Goal: Transaction & Acquisition: Purchase product/service

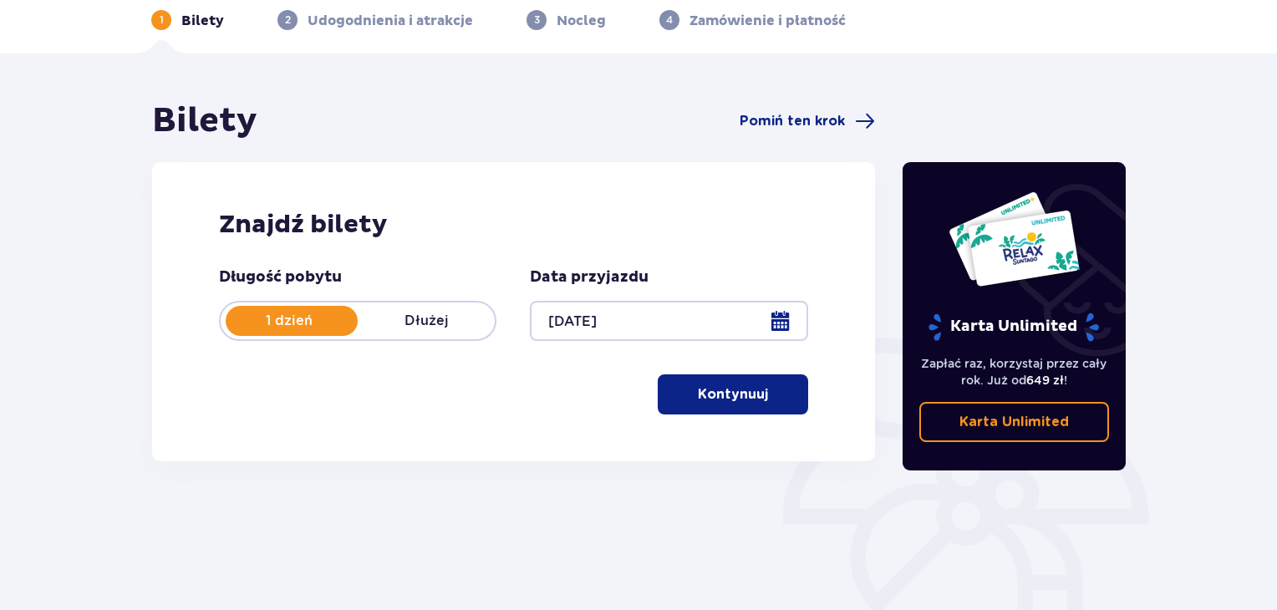
scroll to position [83, 0]
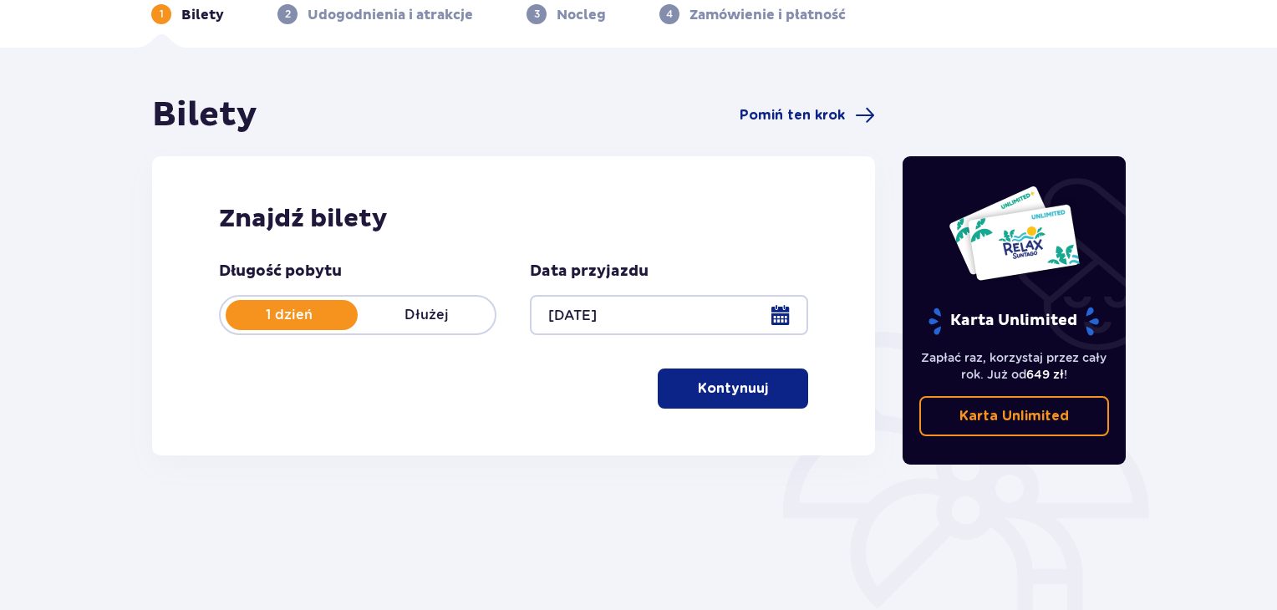
click at [728, 382] on p "Kontynuuj" at bounding box center [733, 388] width 70 height 18
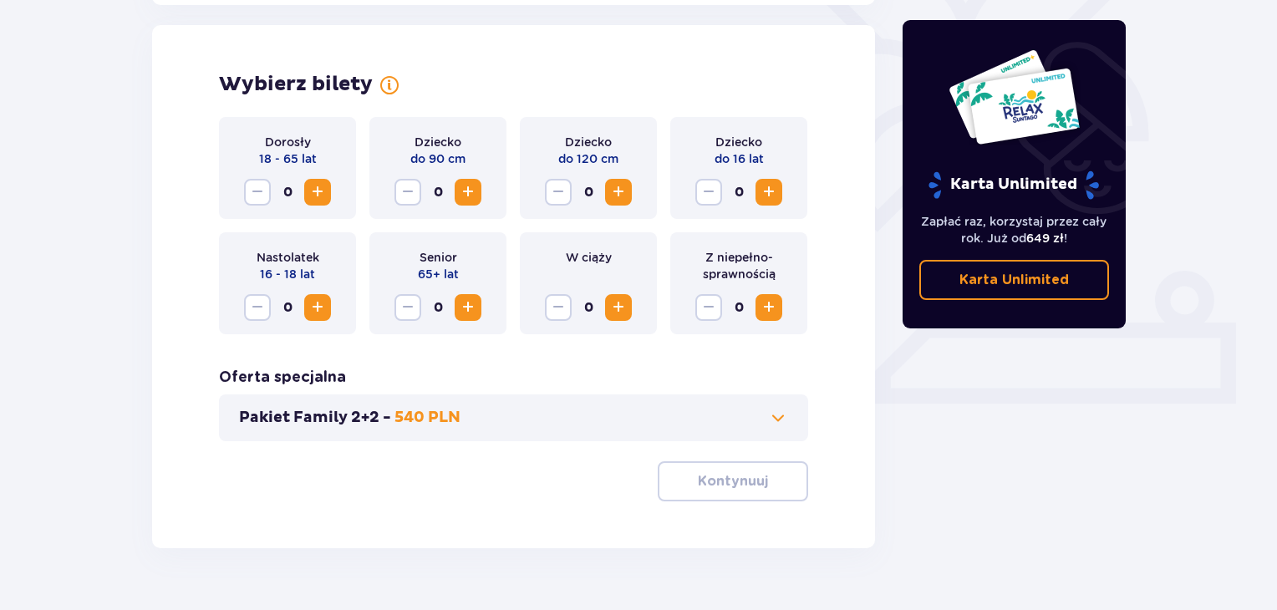
scroll to position [465, 0]
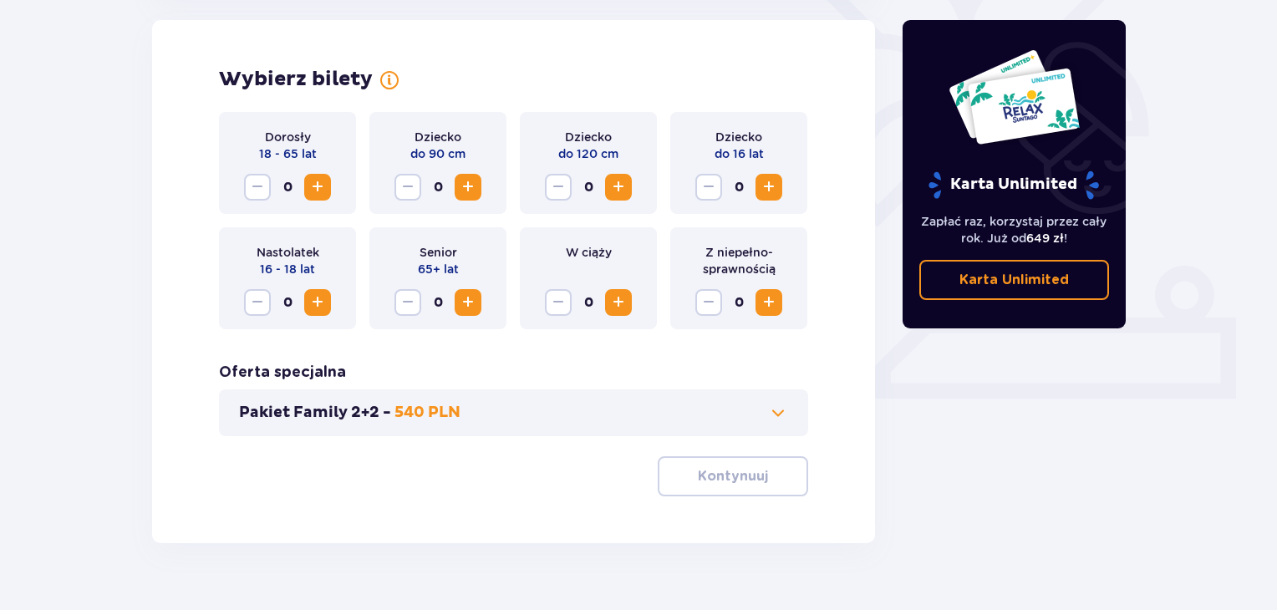
click at [319, 181] on span "Increase" at bounding box center [317, 187] width 20 height 20
click at [318, 181] on span "Increase" at bounding box center [317, 187] width 20 height 20
click at [771, 183] on span "Increase" at bounding box center [769, 187] width 20 height 20
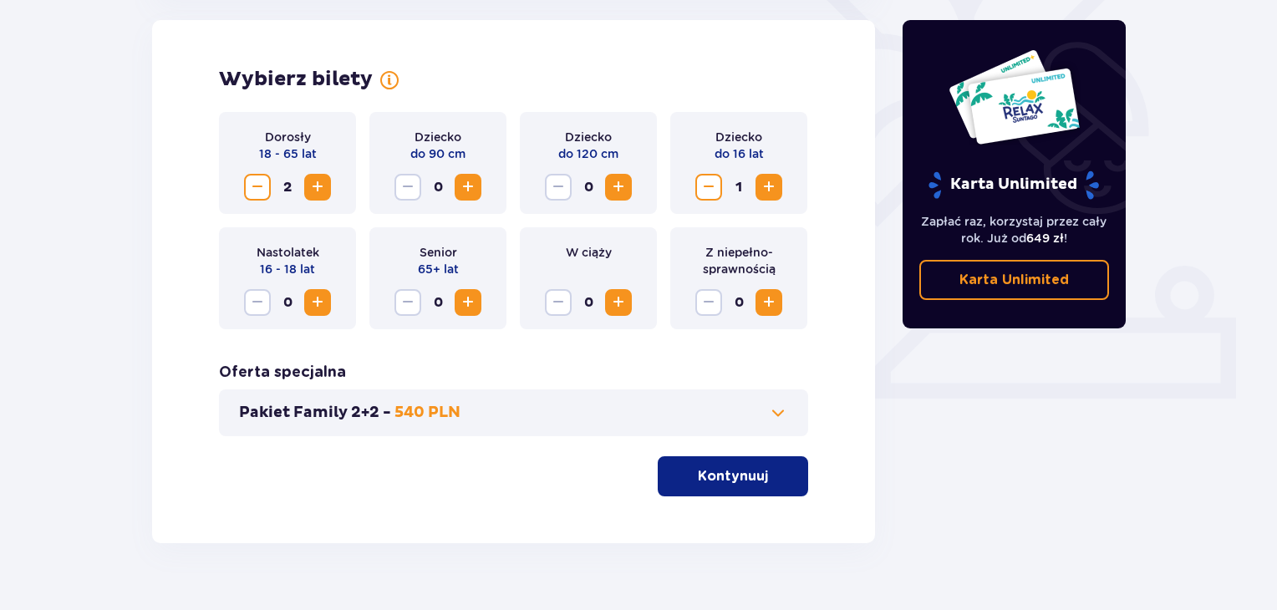
click at [751, 481] on p "Kontynuuj" at bounding box center [733, 476] width 70 height 18
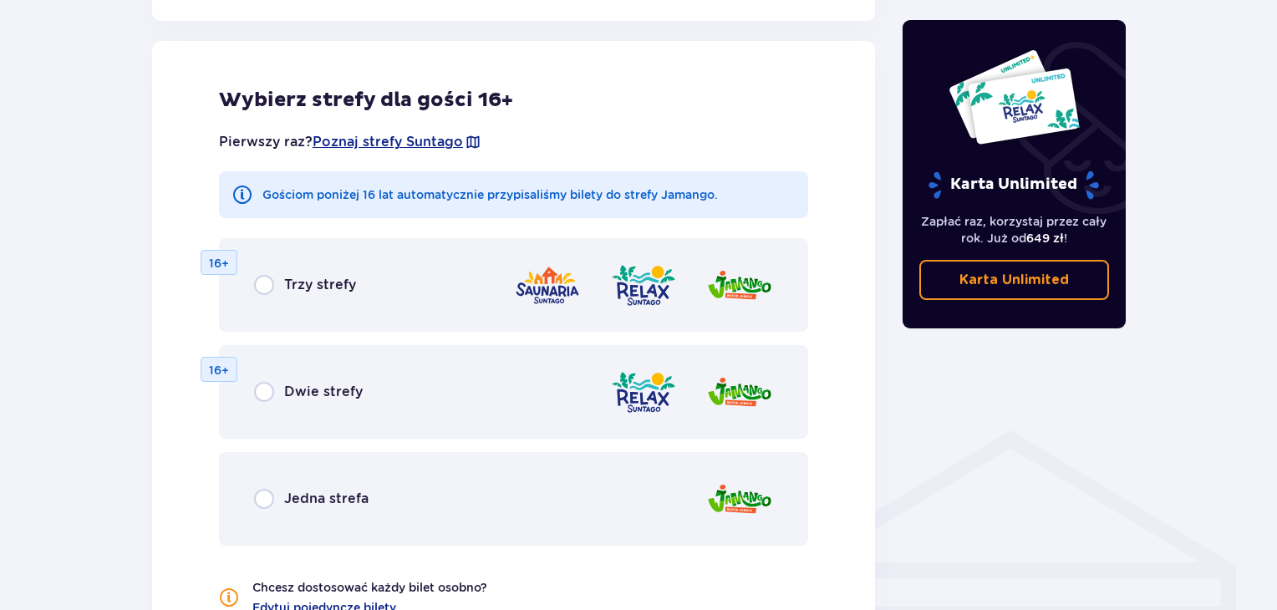
scroll to position [927, 0]
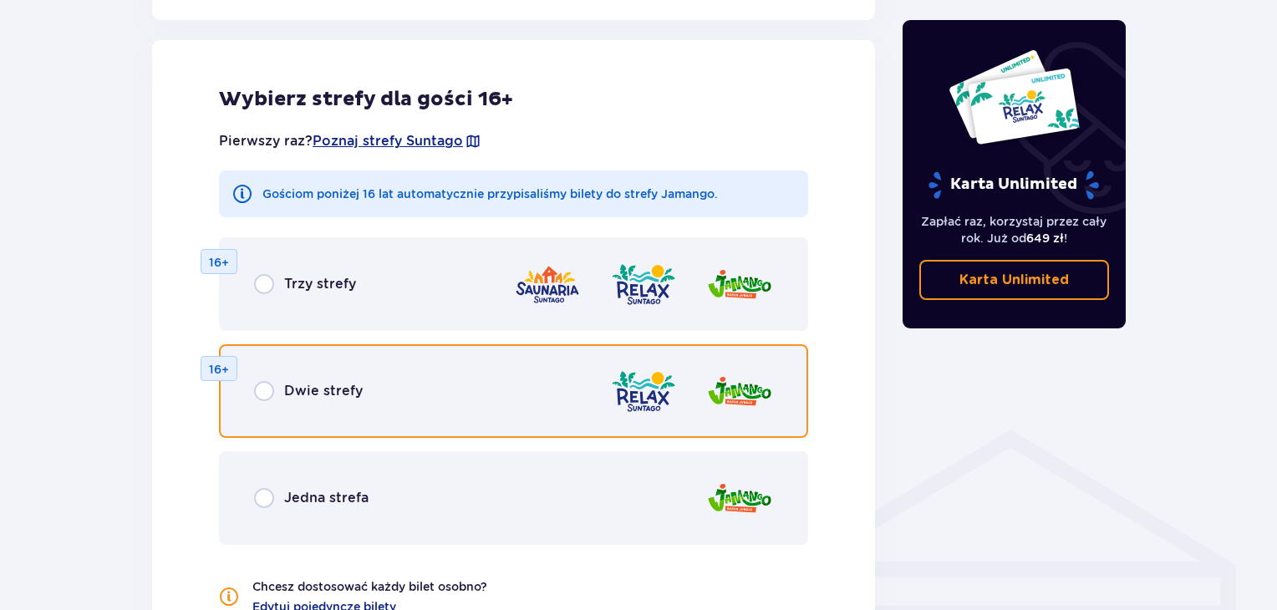
click at [269, 389] on input "radio" at bounding box center [264, 391] width 20 height 20
radio input "true"
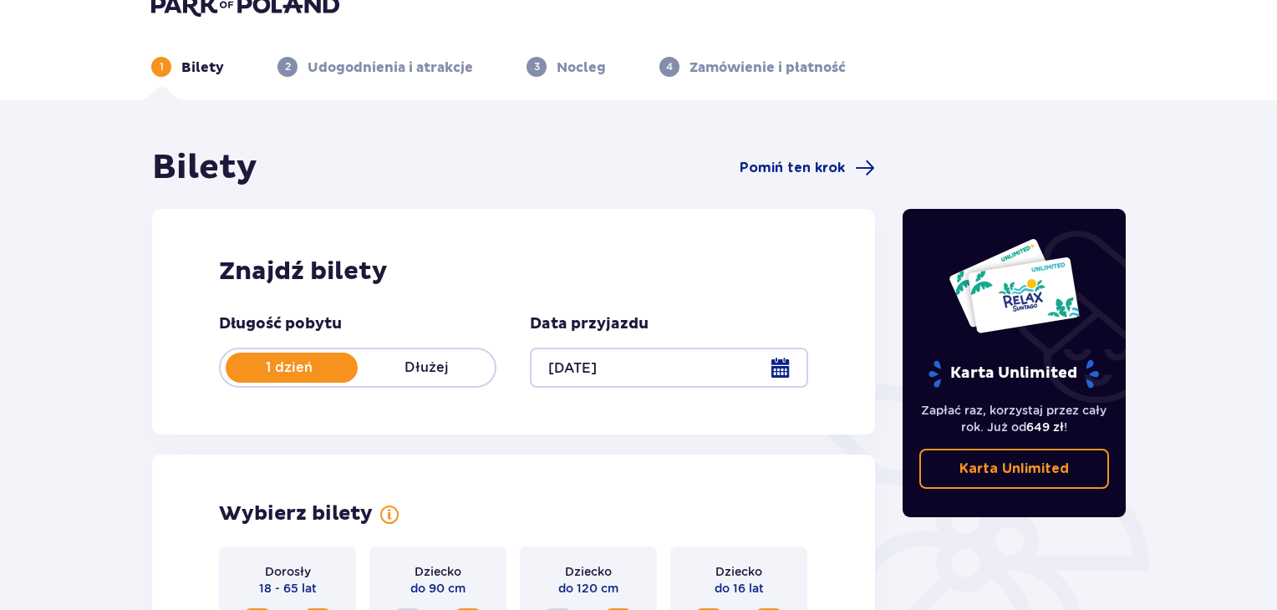
scroll to position [0, 0]
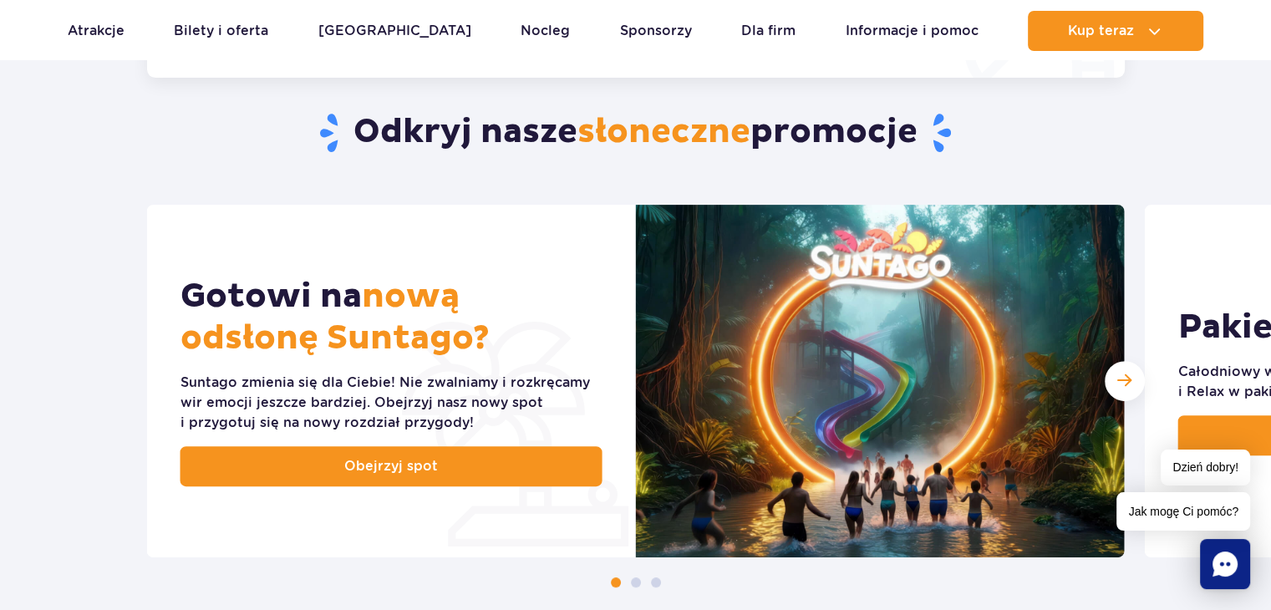
scroll to position [687, 0]
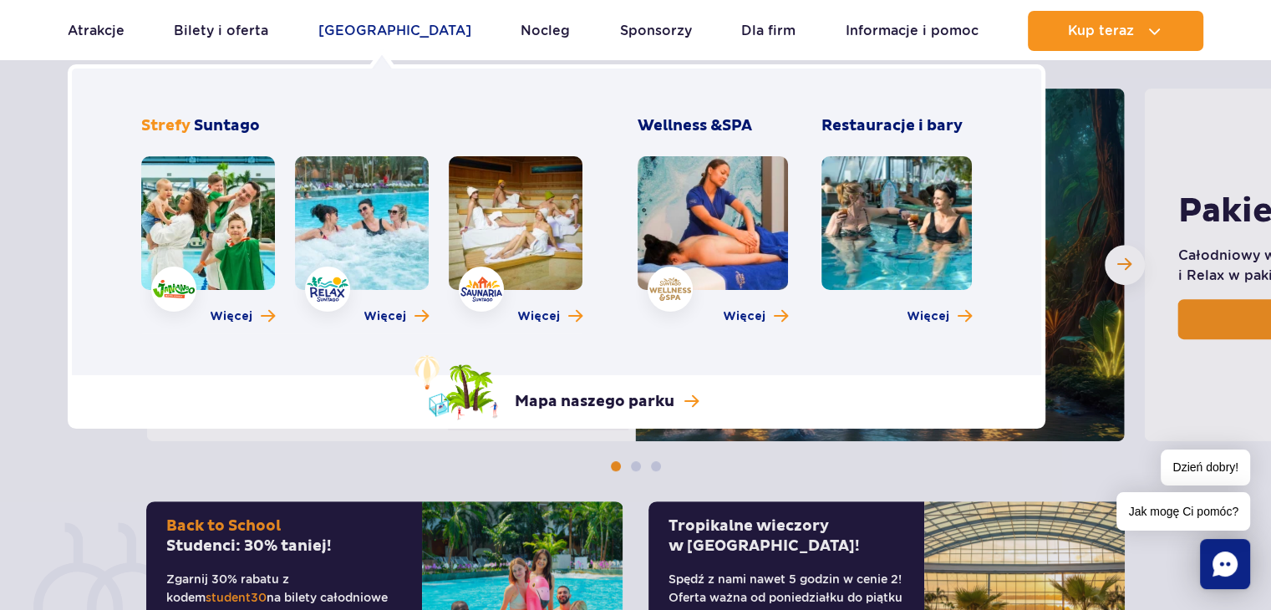
click at [379, 38] on link "[GEOGRAPHIC_DATA]" at bounding box center [394, 31] width 153 height 40
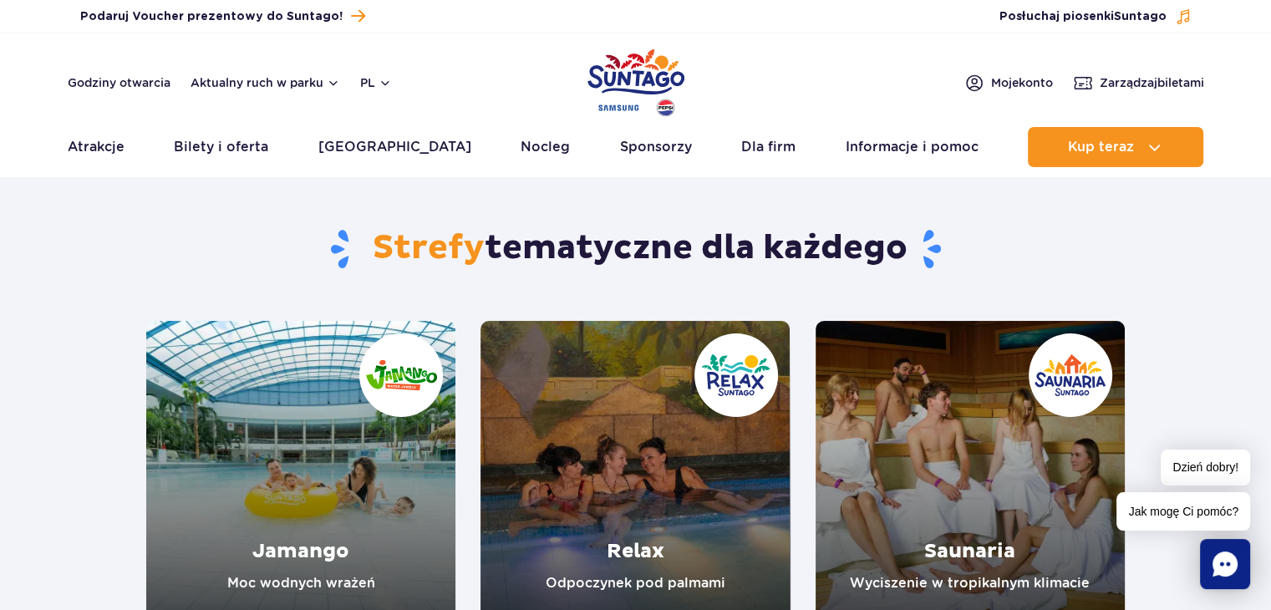
click at [272, 484] on link "Jamango" at bounding box center [300, 475] width 309 height 309
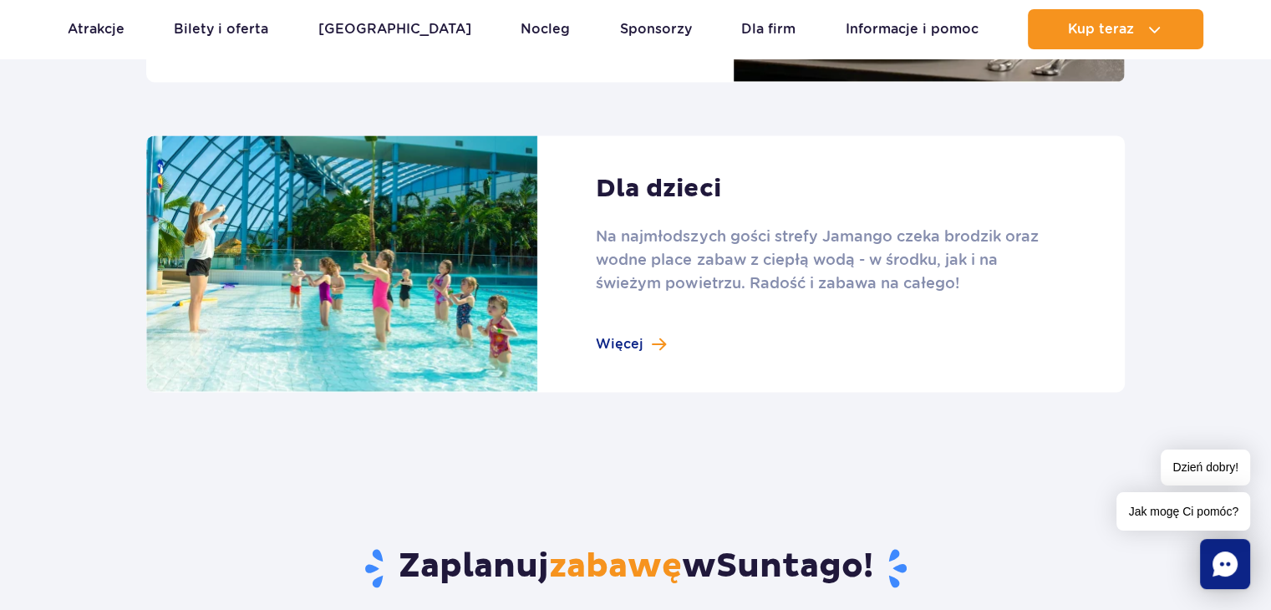
scroll to position [2335, 0]
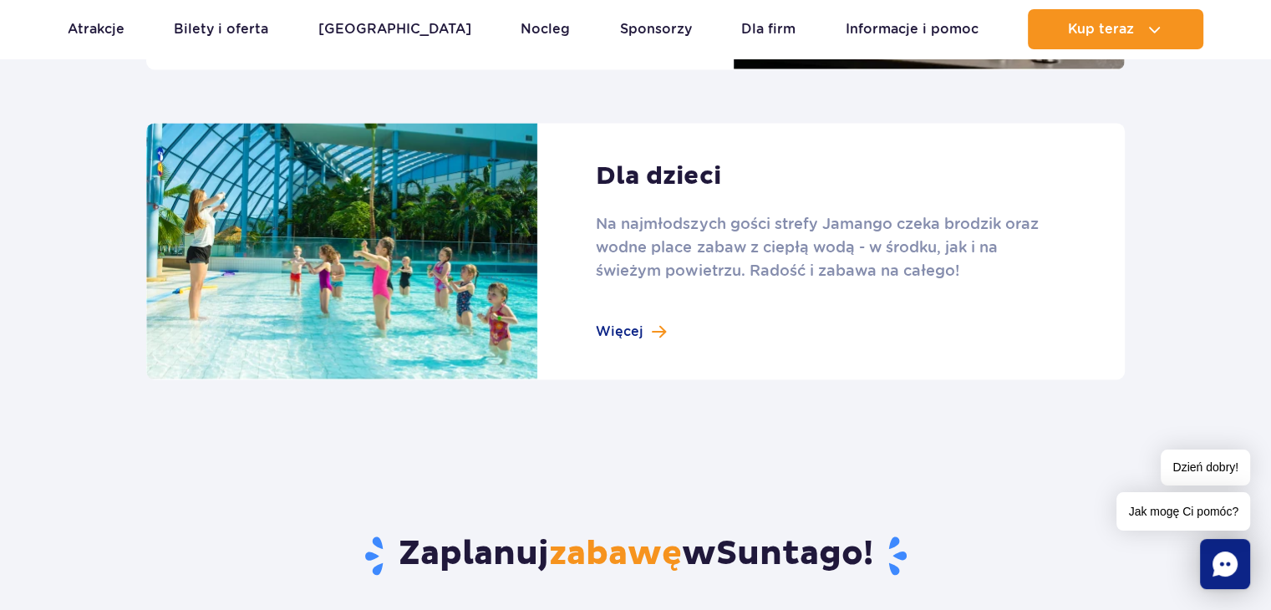
click at [636, 328] on link at bounding box center [635, 251] width 978 height 257
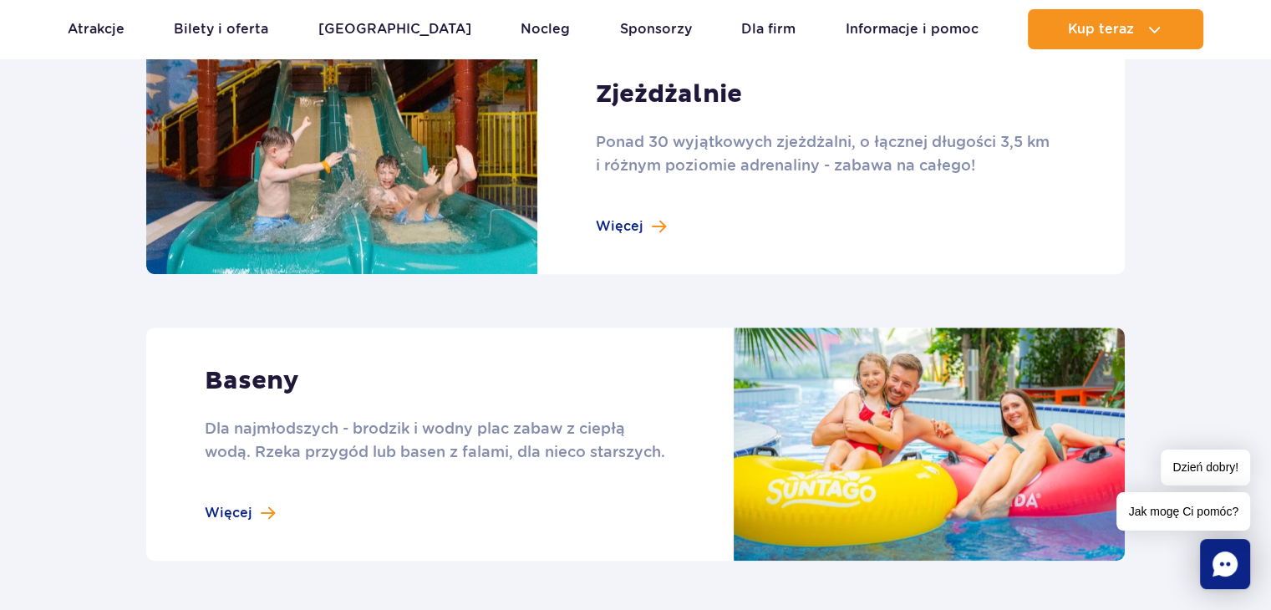
scroll to position [1219, 0]
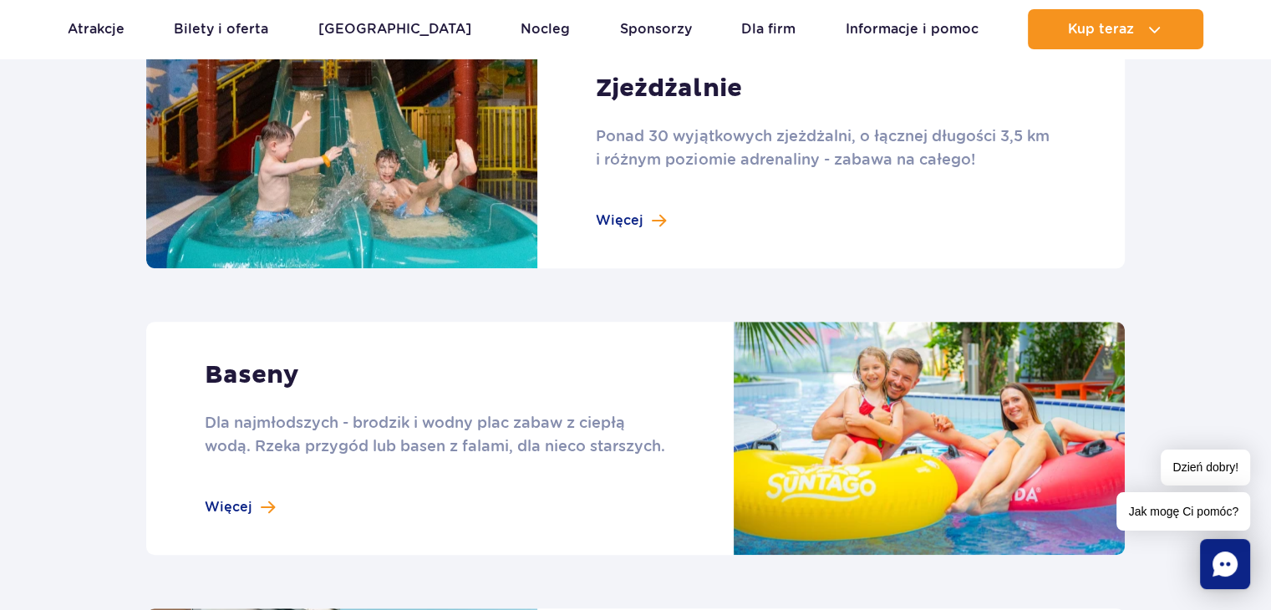
click at [808, 376] on link at bounding box center [635, 438] width 978 height 233
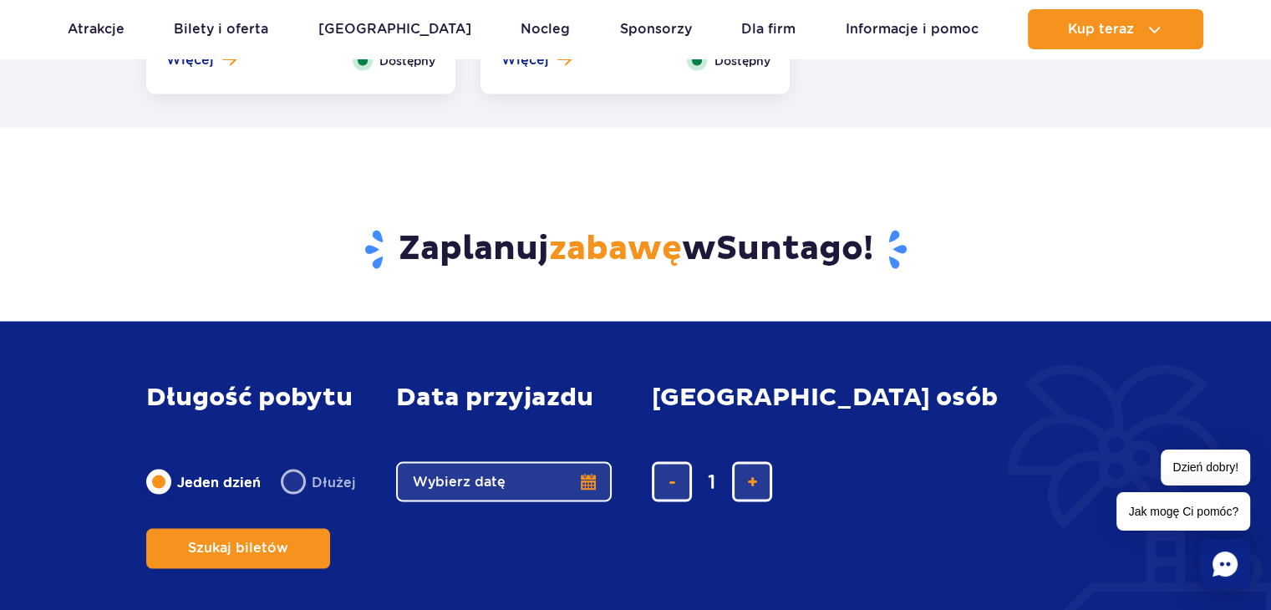
scroll to position [3078, 0]
